Goal: Task Accomplishment & Management: Use online tool/utility

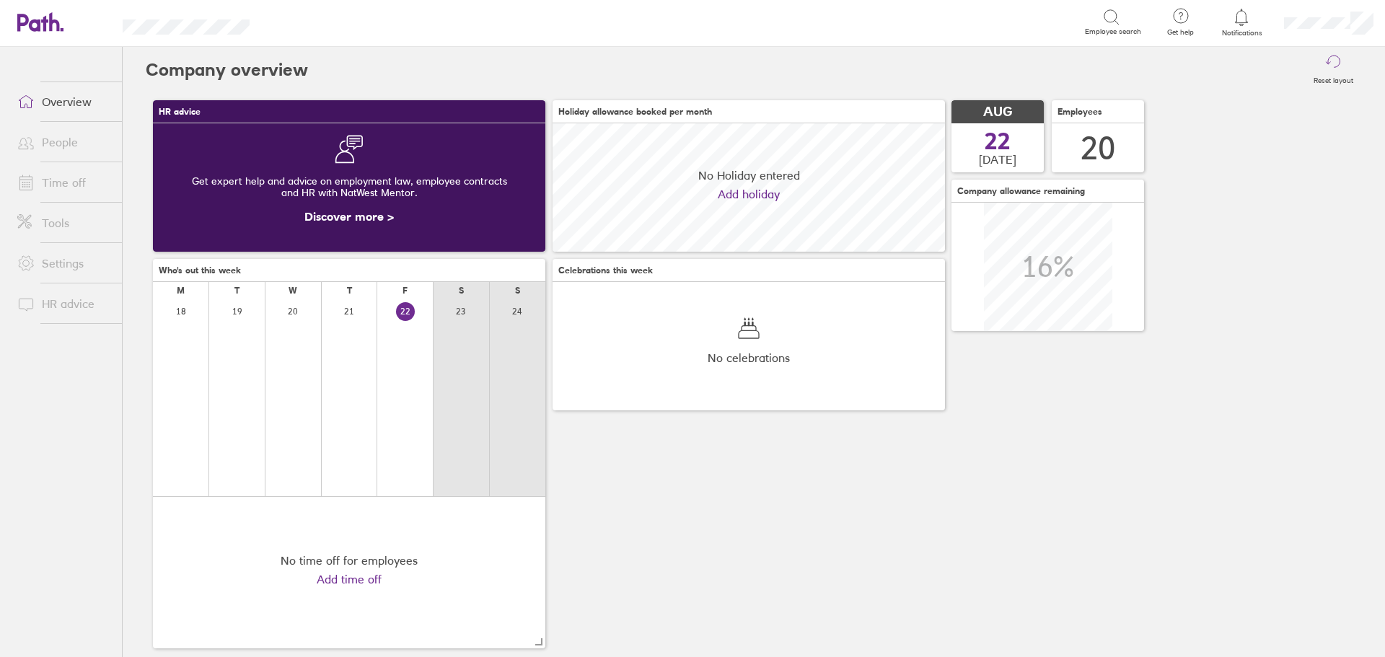
scroll to position [128, 128]
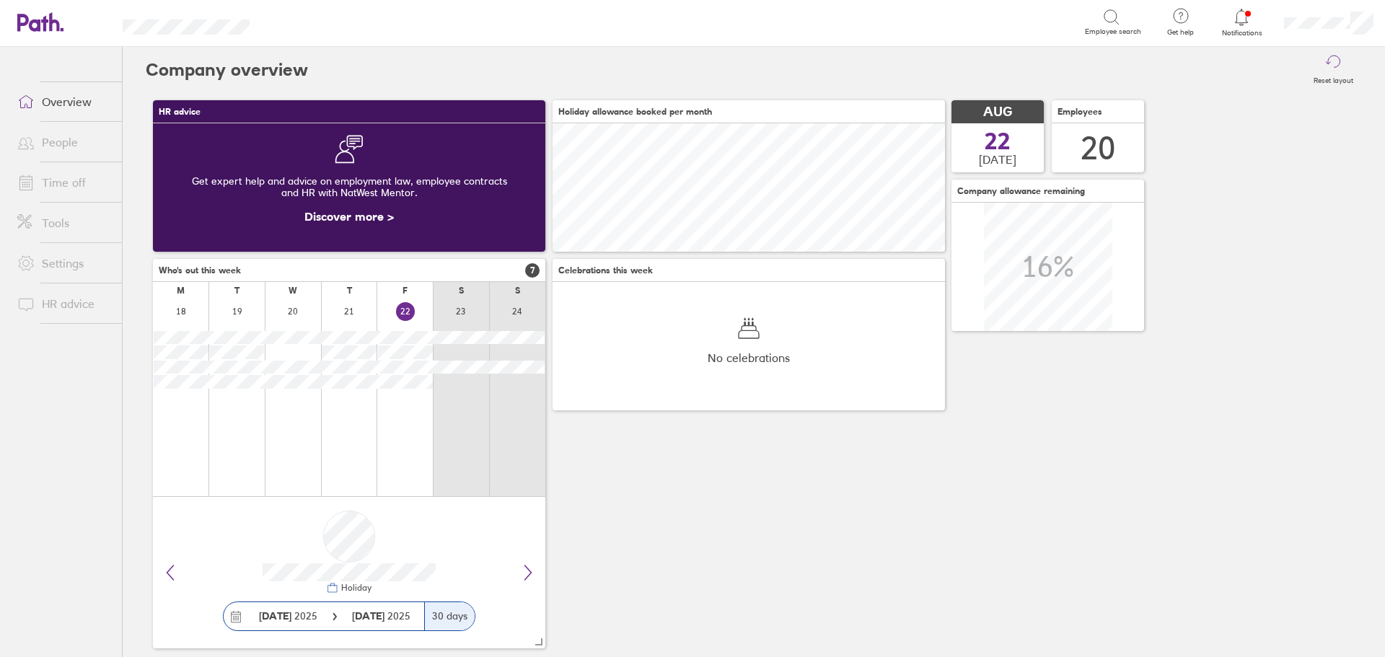
click at [1245, 7] on div at bounding box center [1241, 17] width 47 height 20
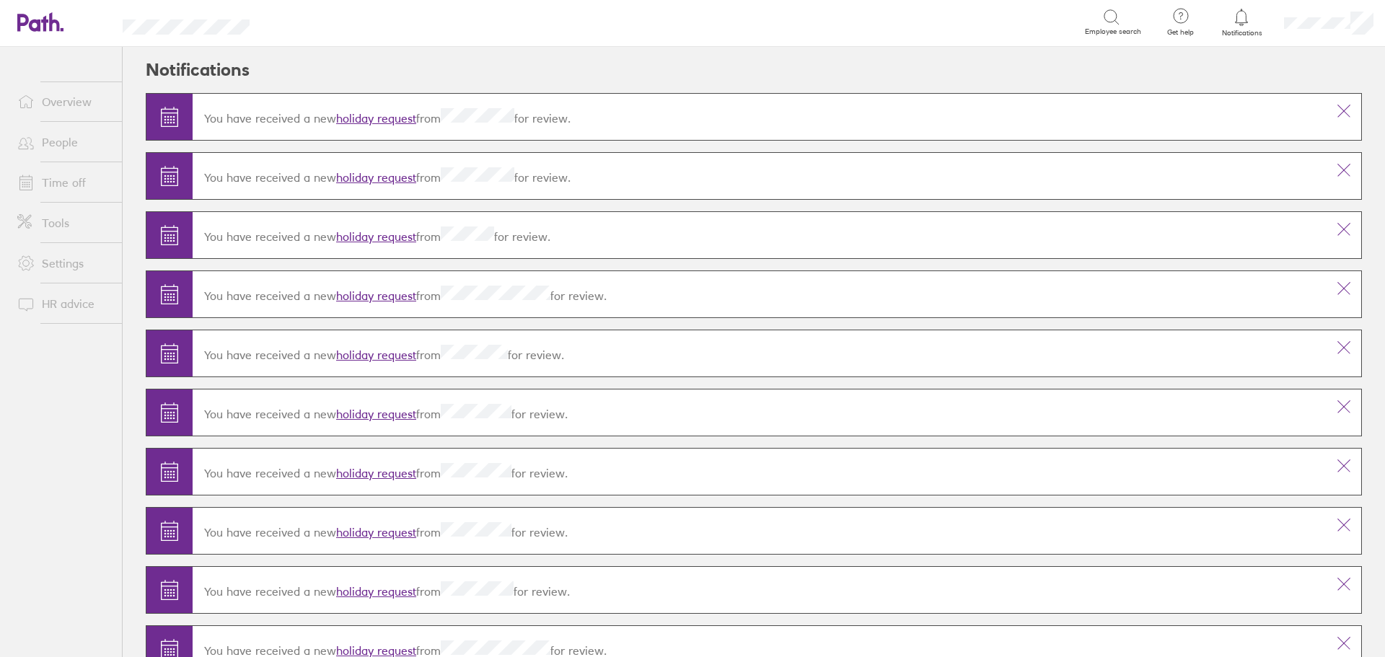
click at [369, 116] on link "holiday request" at bounding box center [376, 118] width 80 height 14
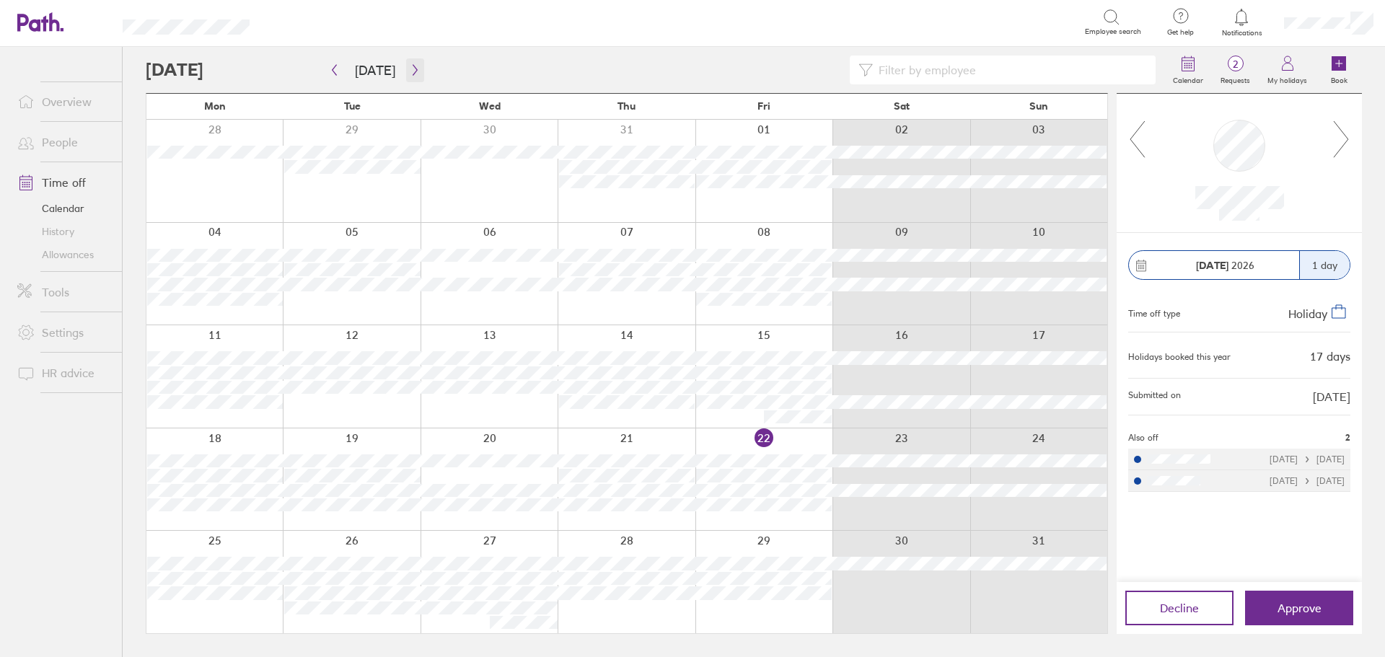
click at [410, 65] on icon "button" at bounding box center [415, 70] width 11 height 12
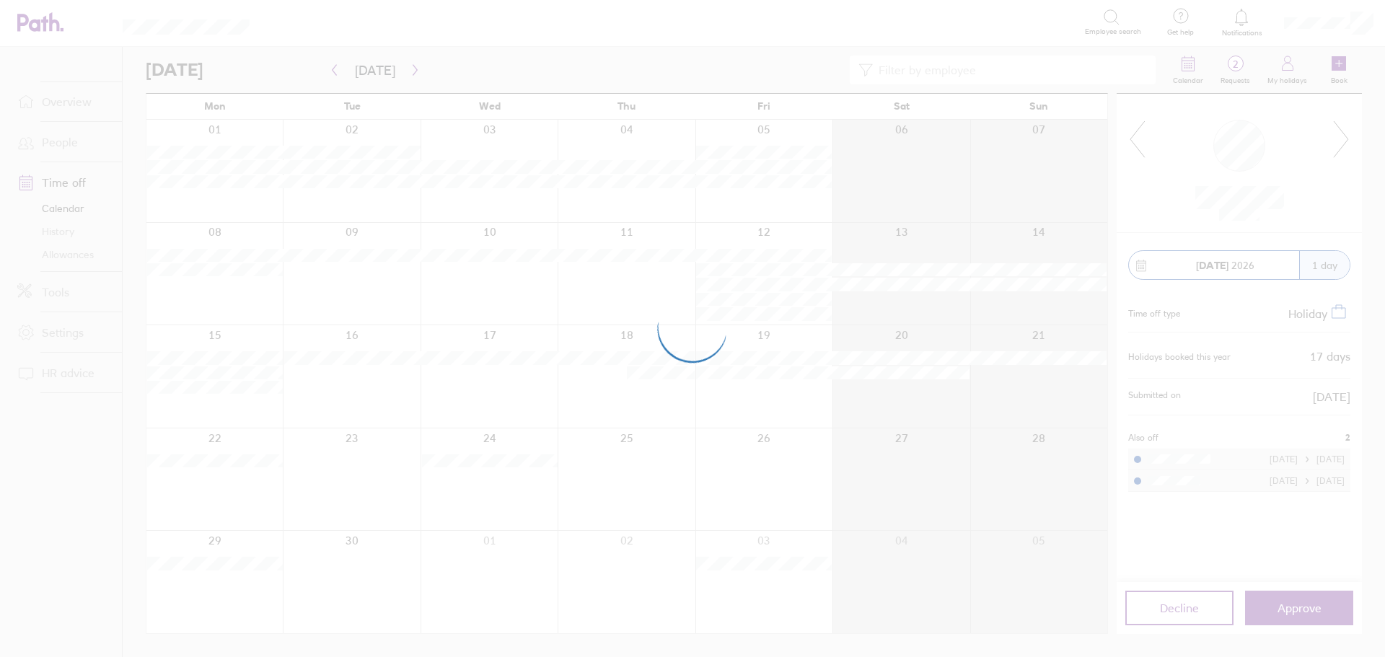
click at [410, 66] on div at bounding box center [692, 328] width 1385 height 657
